Goal: Task Accomplishment & Management: Use online tool/utility

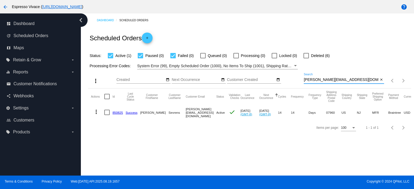
drag, startPoint x: 354, startPoint y: 81, endPoint x: 281, endPoint y: 73, distance: 73.6
click at [283, 73] on div "more_vert Aug Jan Feb Mar [DATE]" at bounding box center [249, 78] width 322 height 19
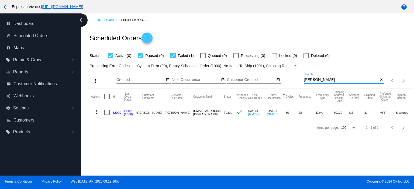
type input "[PERSON_NAME]"
click at [114, 114] on link "62020" at bounding box center [116, 113] width 9 height 4
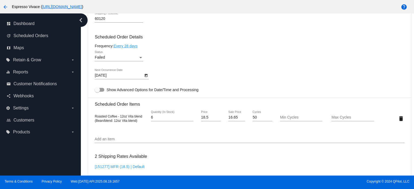
scroll to position [323, 0]
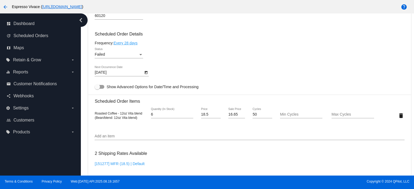
click at [113, 54] on div "Failed" at bounding box center [117, 55] width 44 height 4
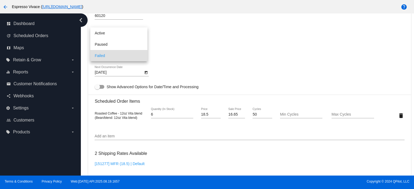
click at [186, 61] on div at bounding box center [207, 94] width 414 height 189
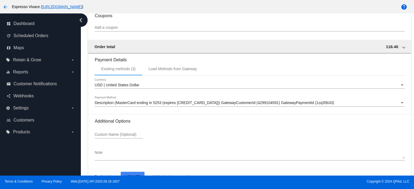
scroll to position [521, 0]
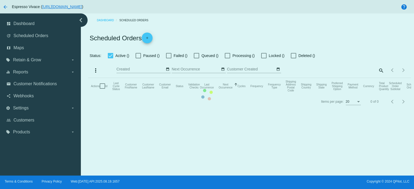
checkbox input "true"
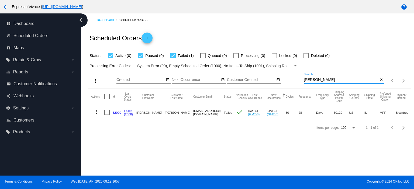
drag, startPoint x: 326, startPoint y: 81, endPoint x: 295, endPoint y: 81, distance: 31.0
click at [295, 81] on div "more_vert Aug Jan Feb Mar [DATE]" at bounding box center [249, 78] width 322 height 19
paste input "[EMAIL_ADDRESS][DOMAIN_NAME]"
type input "[EMAIL_ADDRESS][DOMAIN_NAME]"
click at [94, 111] on mat-icon "more_vert" at bounding box center [96, 112] width 6 height 6
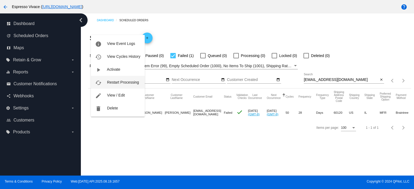
click at [114, 86] on button "cached Restart Processing" at bounding box center [118, 82] width 54 height 13
